Goal: Navigation & Orientation: Find specific page/section

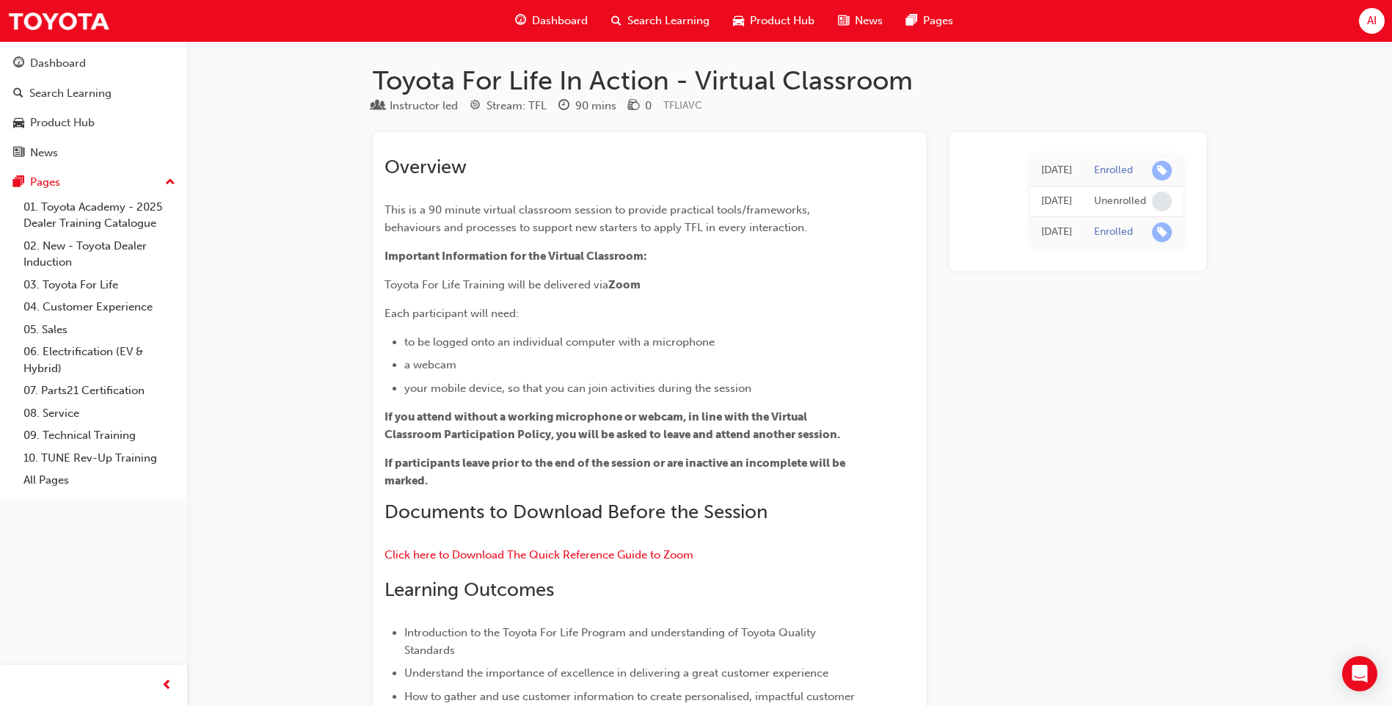
click at [1370, 19] on span "AI" at bounding box center [1372, 20] width 10 height 17
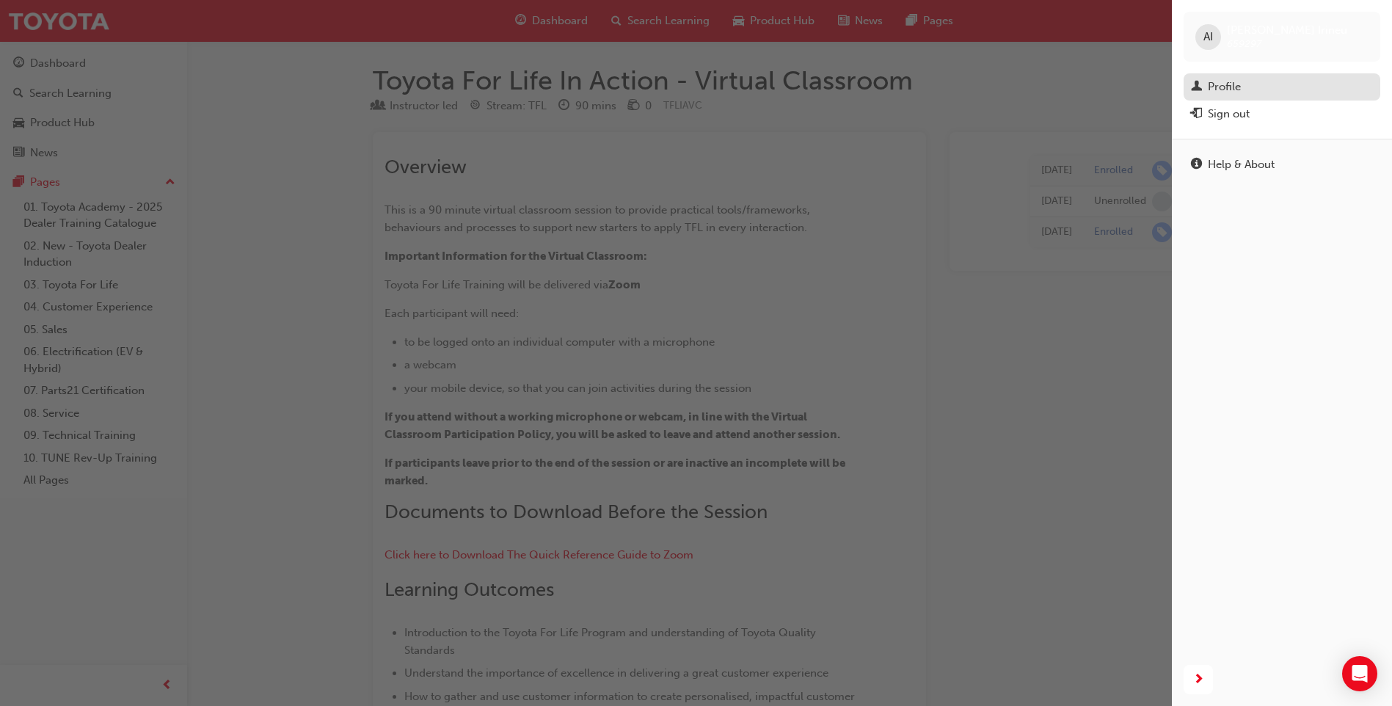
click at [1233, 81] on div "Profile" at bounding box center [1224, 86] width 33 height 17
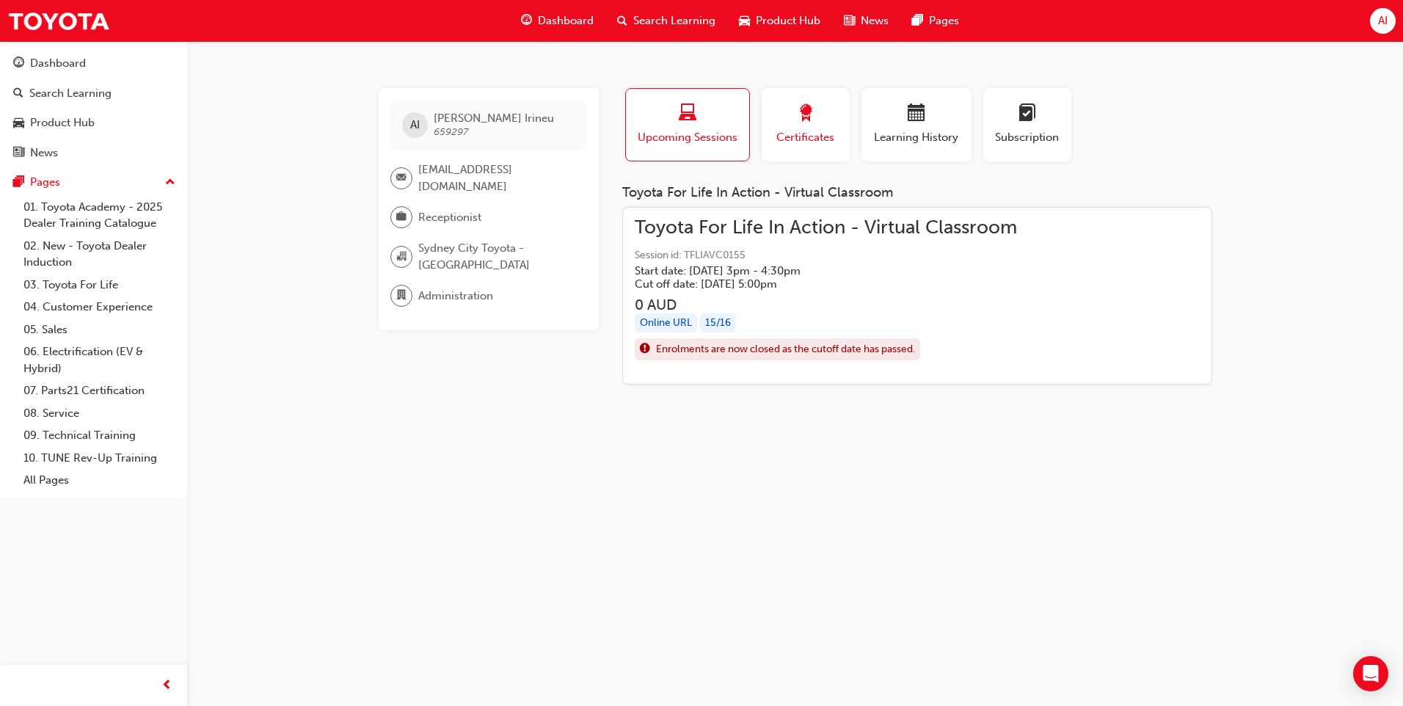
click at [787, 135] on span "Certificates" at bounding box center [805, 137] width 66 height 17
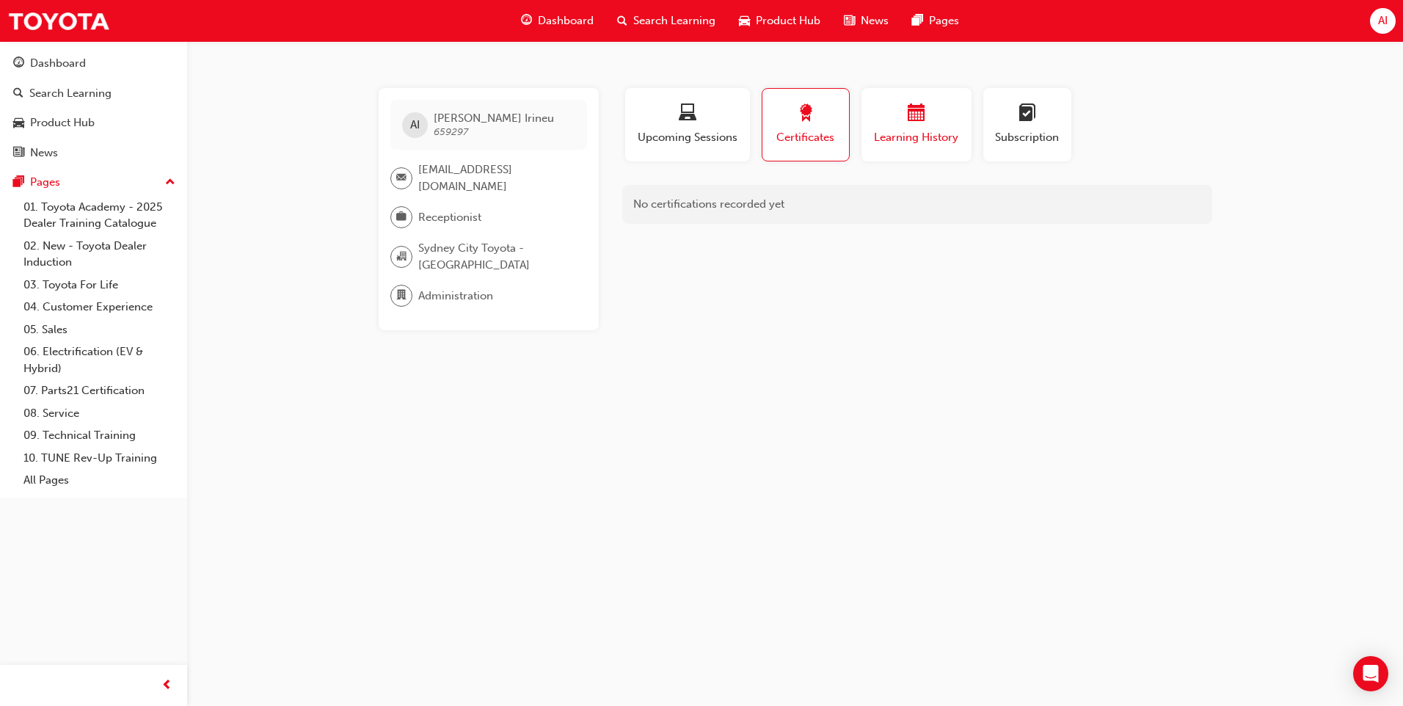
click at [911, 134] on span "Learning History" at bounding box center [916, 137] width 88 height 17
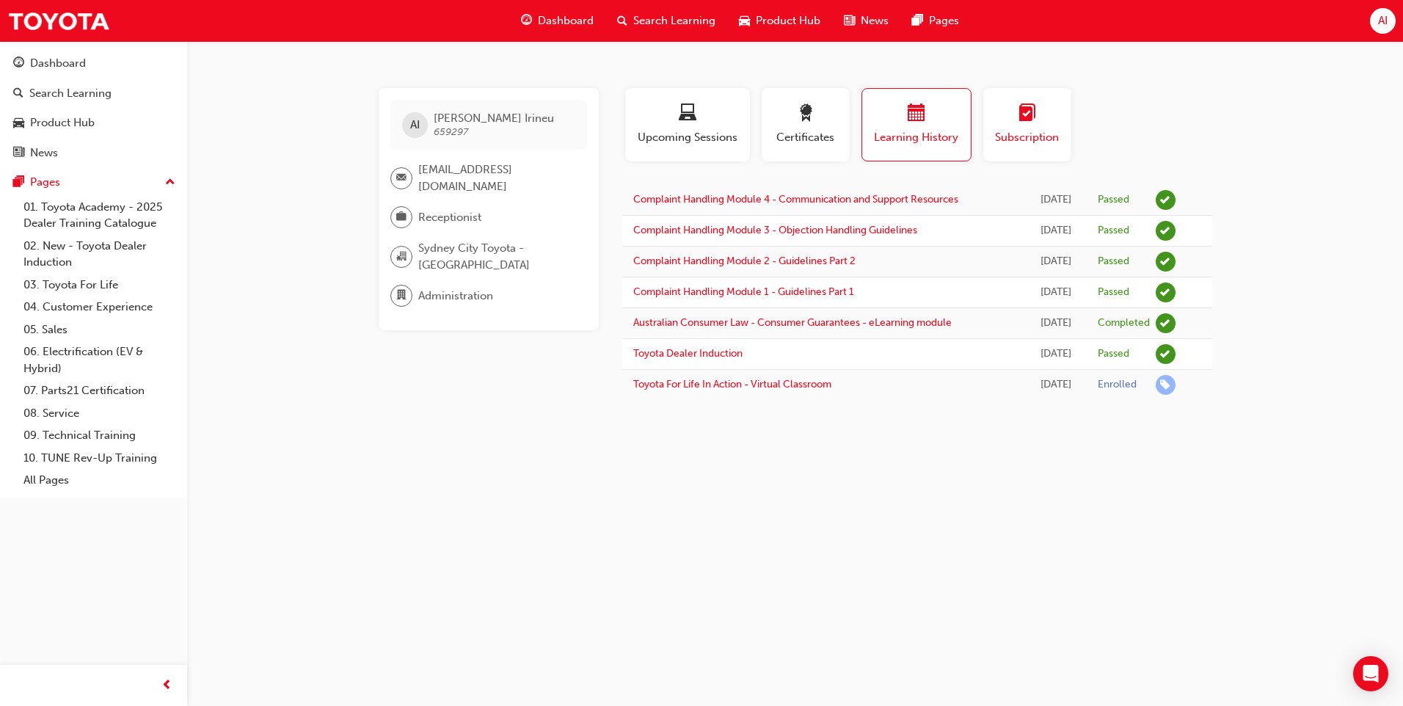
click at [1011, 138] on span "Subscription" at bounding box center [1027, 137] width 66 height 17
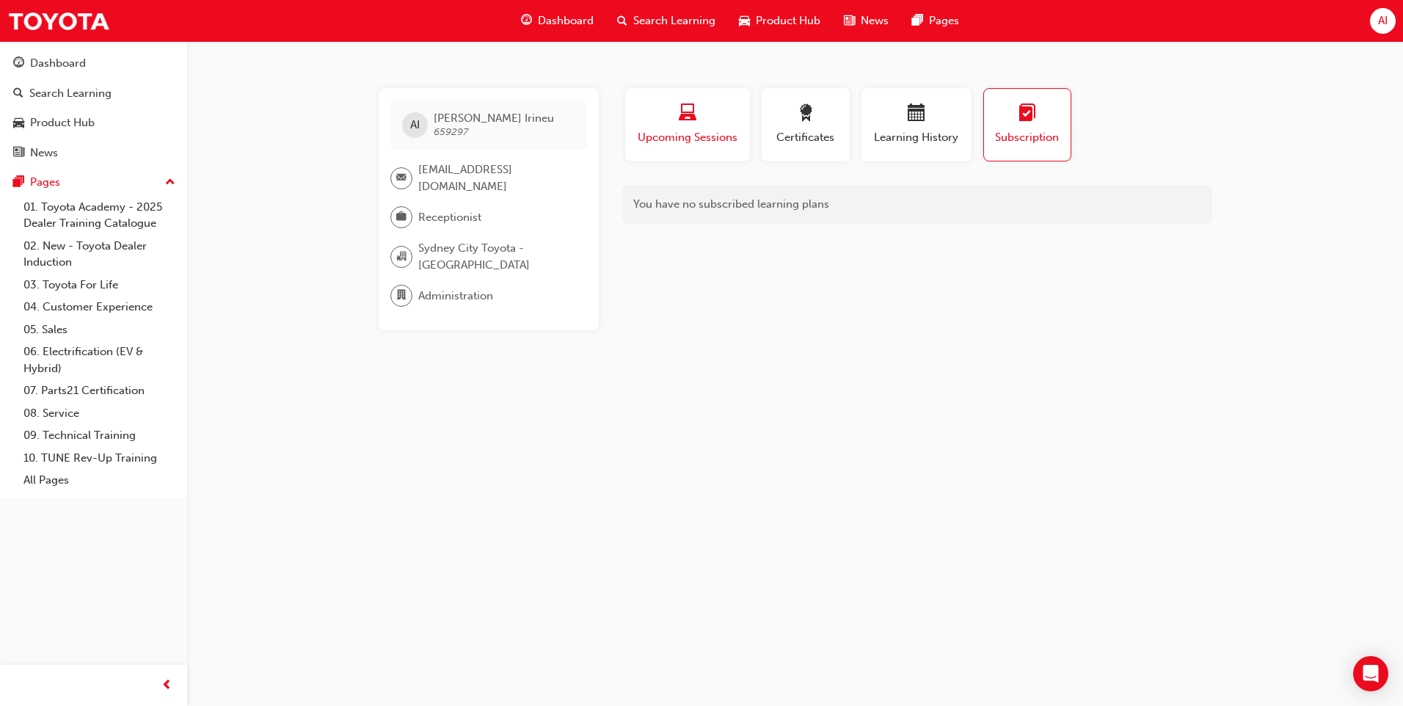
click at [687, 137] on span "Upcoming Sessions" at bounding box center [687, 137] width 103 height 17
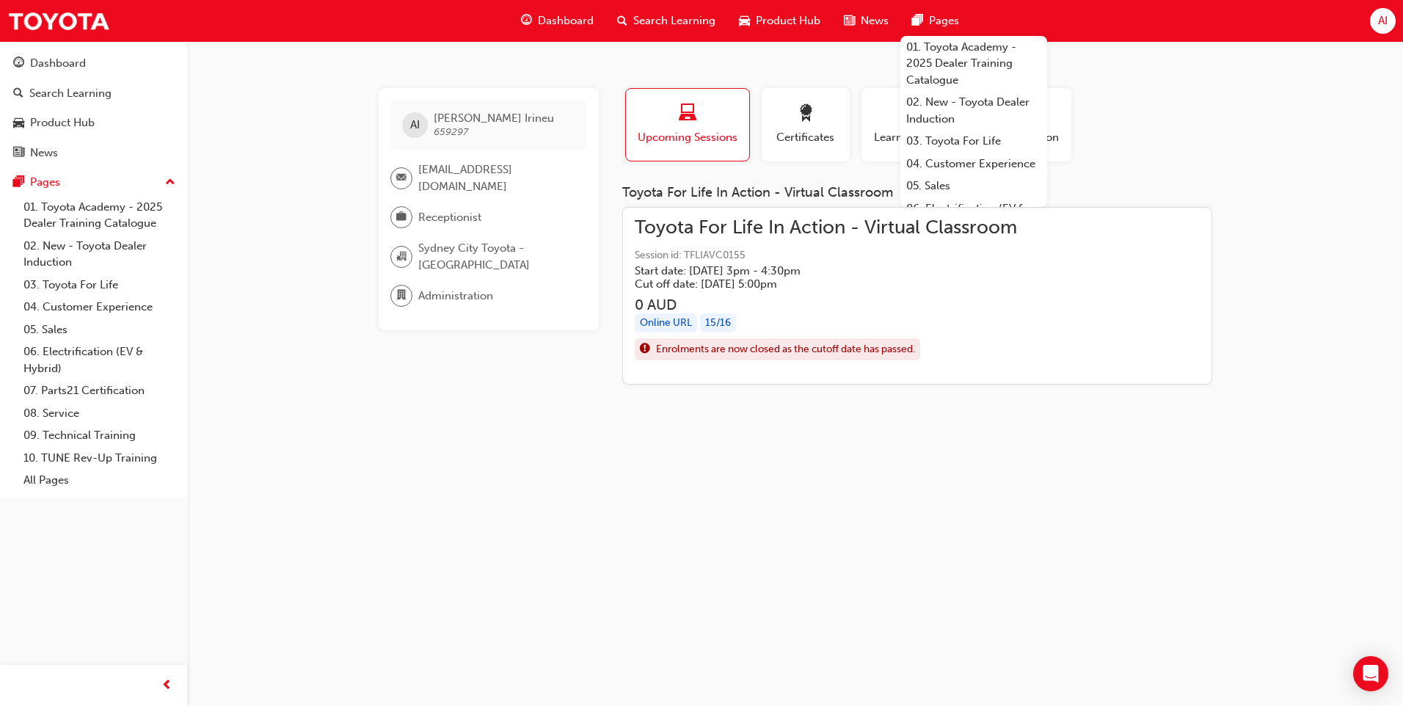
click at [1376, 29] on div "AI" at bounding box center [1383, 21] width 26 height 26
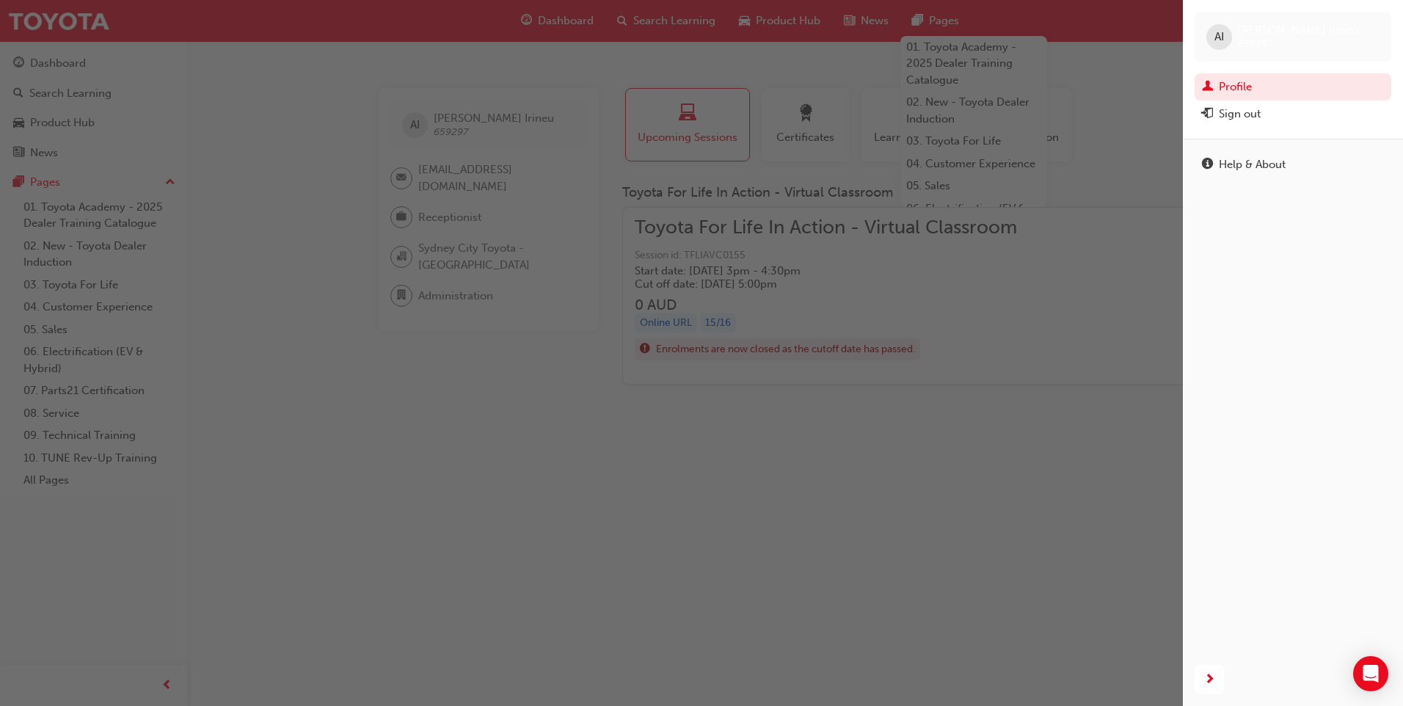
click at [331, 586] on div "button" at bounding box center [591, 353] width 1183 height 706
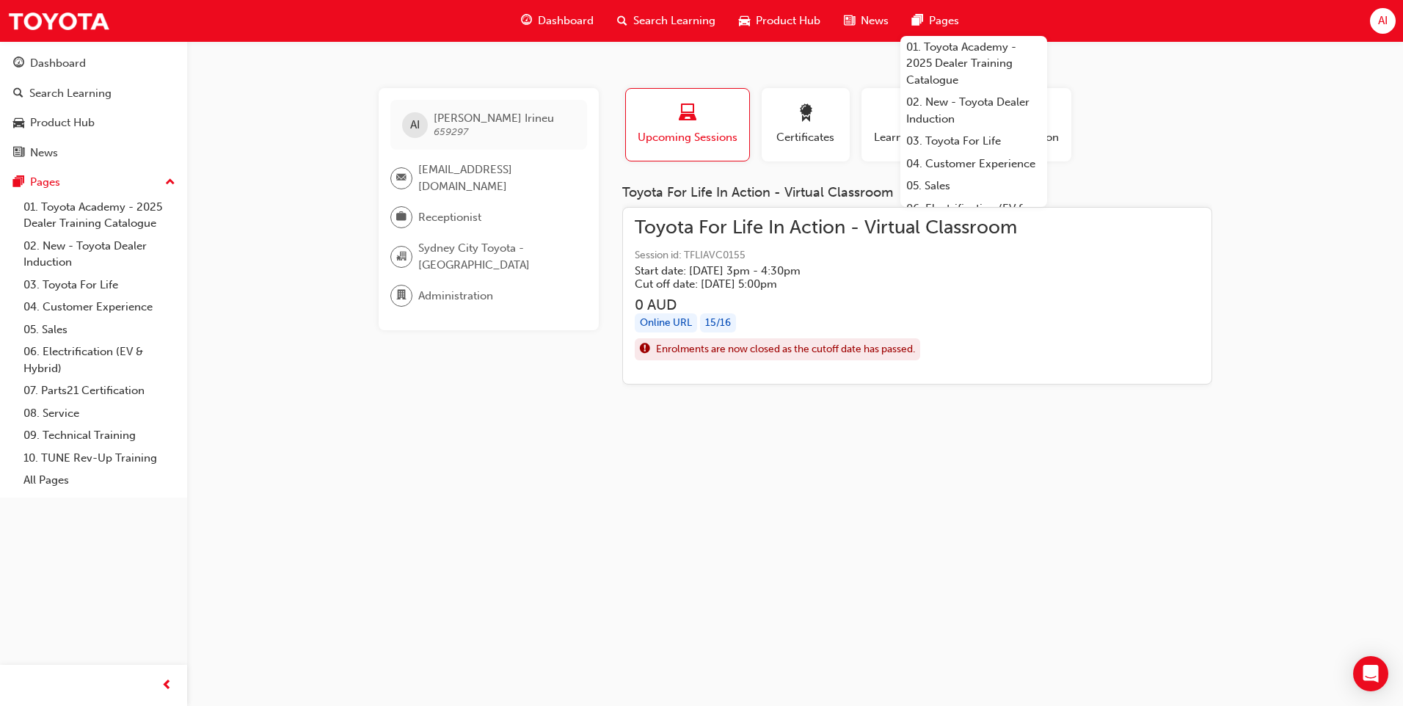
drag, startPoint x: 1298, startPoint y: 138, endPoint x: 1252, endPoint y: 158, distance: 51.2
click at [1298, 138] on div "AI [PERSON_NAME] [PERSON_NAME] 659297 [EMAIL_ADDRESS][DOMAIN_NAME] Receptionist…" at bounding box center [701, 353] width 1403 height 706
click at [285, 521] on div "AI [PERSON_NAME] [PERSON_NAME] 659297 [EMAIL_ADDRESS][DOMAIN_NAME] Receptionist…" at bounding box center [701, 353] width 1403 height 706
click at [283, 563] on div "AI [PERSON_NAME] [PERSON_NAME] 659297 [EMAIL_ADDRESS][DOMAIN_NAME] Receptionist…" at bounding box center [701, 353] width 1403 height 706
click at [1135, 529] on div "AI [PERSON_NAME] [PERSON_NAME] 659297 [EMAIL_ADDRESS][DOMAIN_NAME] Receptionist…" at bounding box center [701, 353] width 1403 height 706
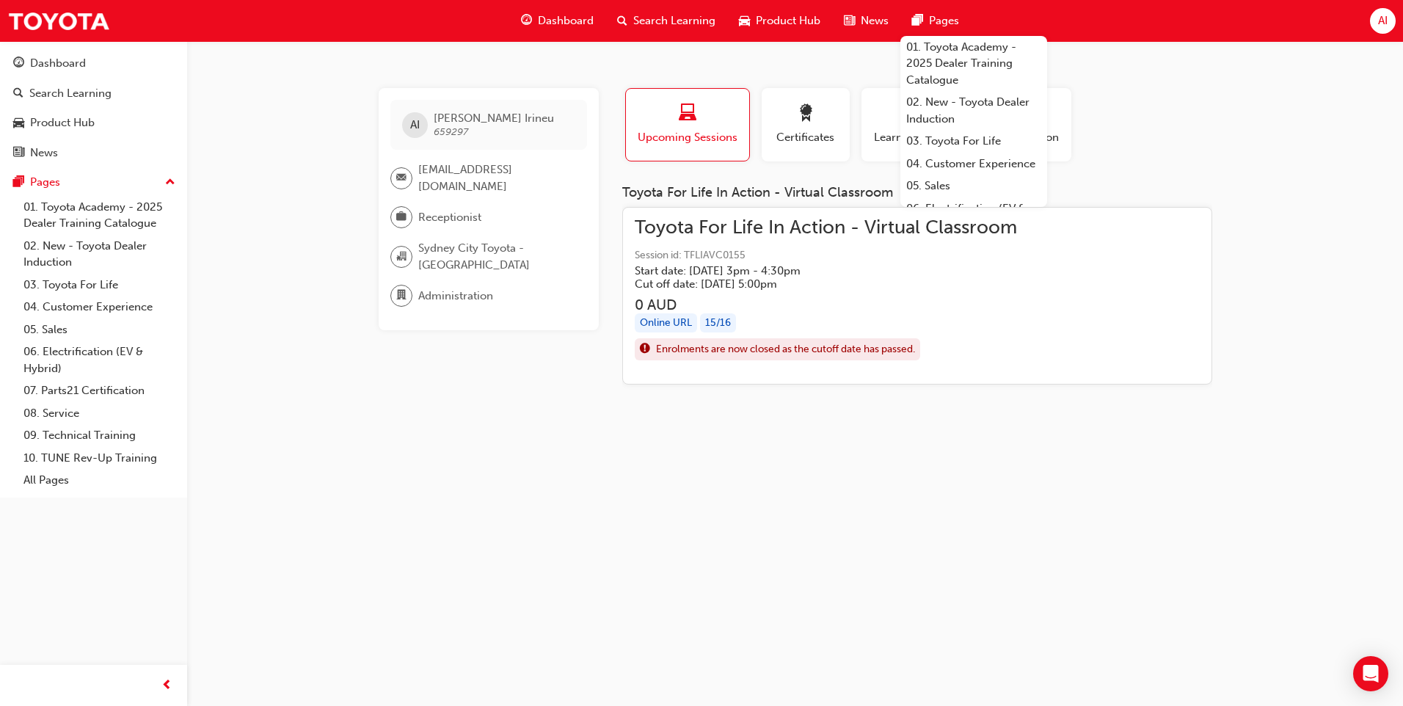
drag, startPoint x: 1155, startPoint y: 511, endPoint x: 1150, endPoint y: 492, distance: 19.0
click at [1155, 510] on div "AI [PERSON_NAME] [PERSON_NAME] 659297 [EMAIL_ADDRESS][DOMAIN_NAME] Receptionist…" at bounding box center [701, 353] width 1403 height 706
